Goal: Task Accomplishment & Management: Use online tool/utility

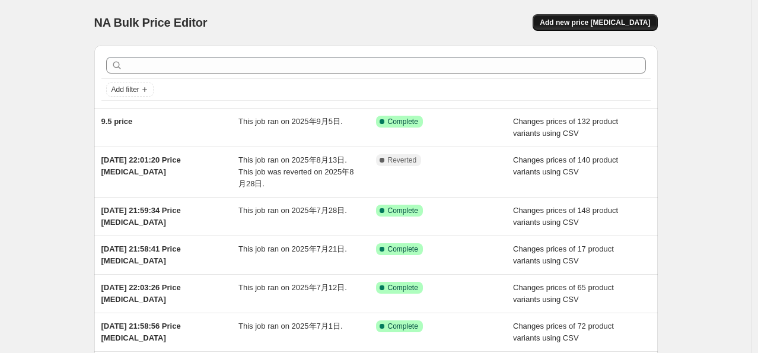
click at [570, 26] on span "Add new price [MEDICAL_DATA]" at bounding box center [594, 22] width 110 height 9
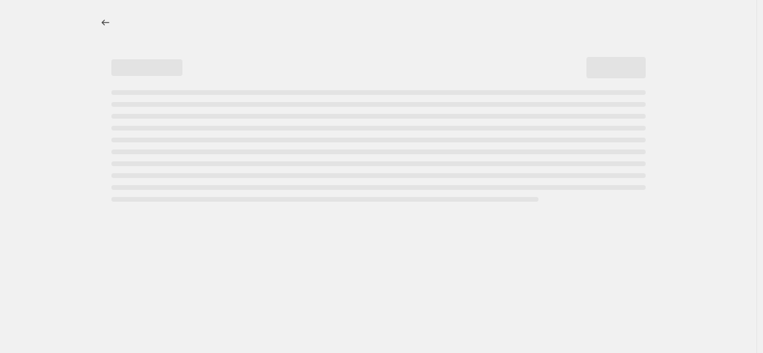
select select "percentage"
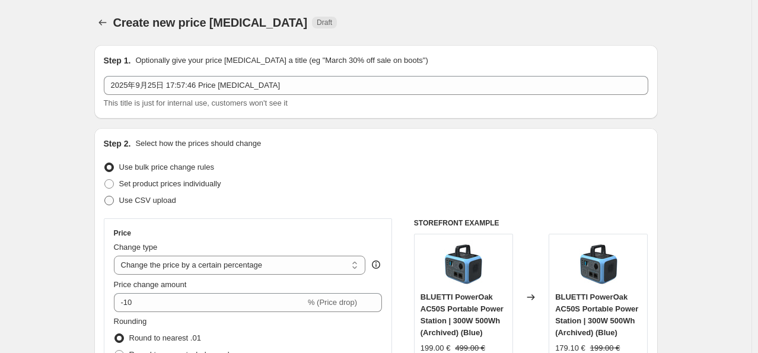
click at [111, 199] on span at bounding box center [108, 200] width 9 height 9
click at [105, 196] on input "Use CSV upload" at bounding box center [104, 196] width 1 height 1
radio input "true"
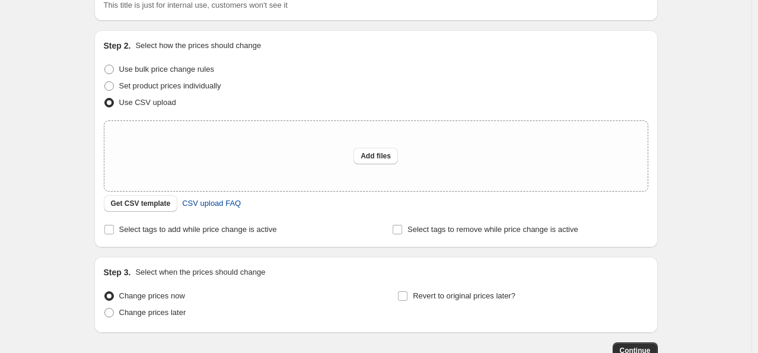
scroll to position [119, 0]
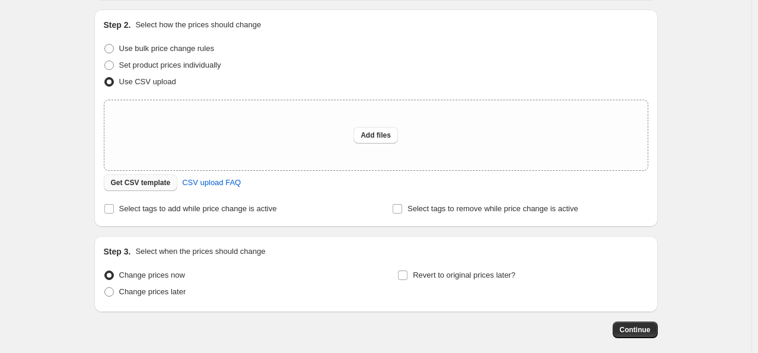
click at [147, 180] on span "Get CSV template" at bounding box center [141, 182] width 60 height 9
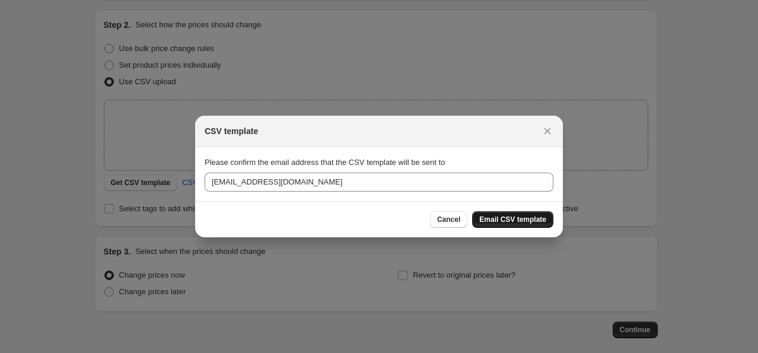
click at [504, 215] on span "Email CSV template" at bounding box center [512, 219] width 67 height 9
